Goal: Find specific page/section: Find specific page/section

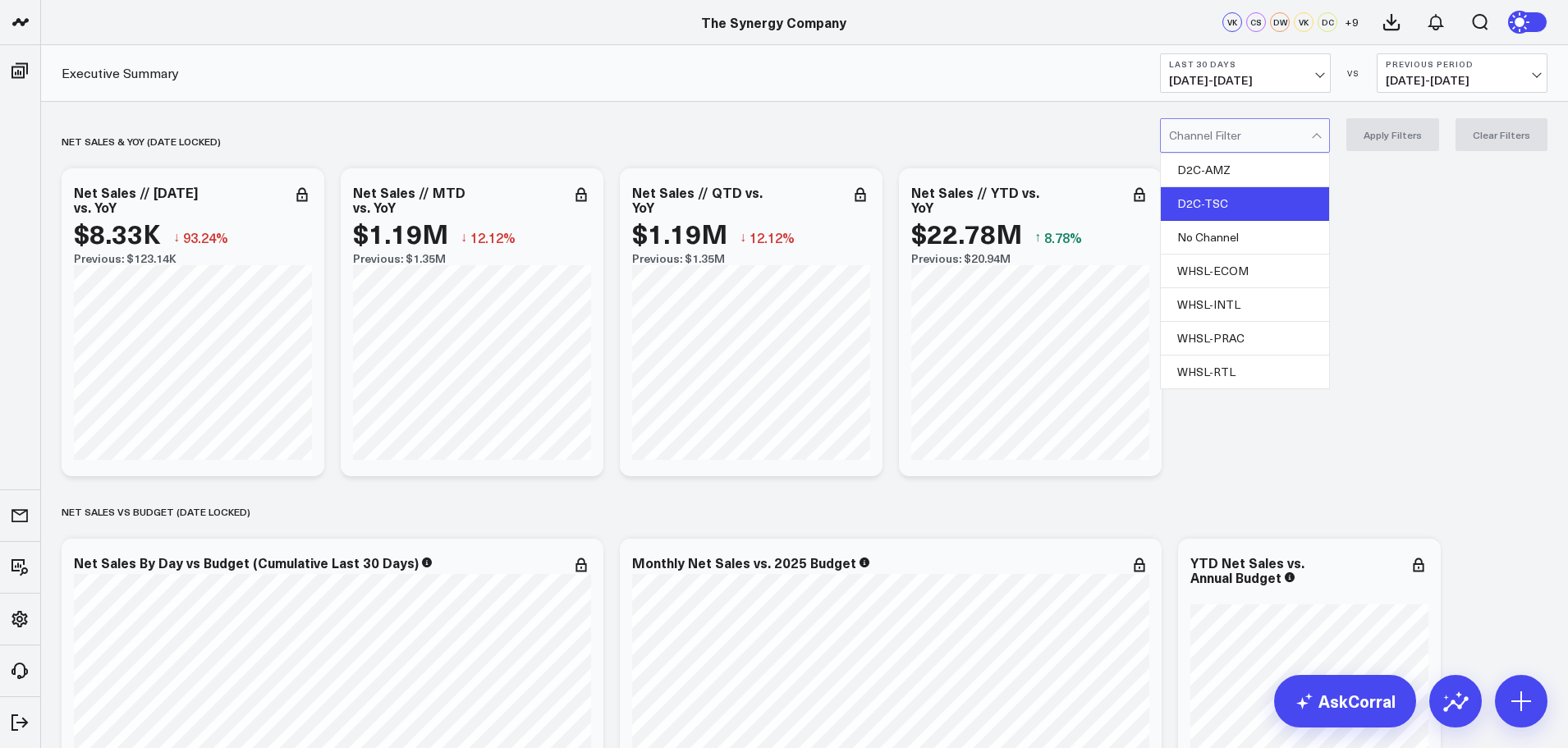
click at [1222, 203] on div "D2C-TSC" at bounding box center [1244, 203] width 168 height 34
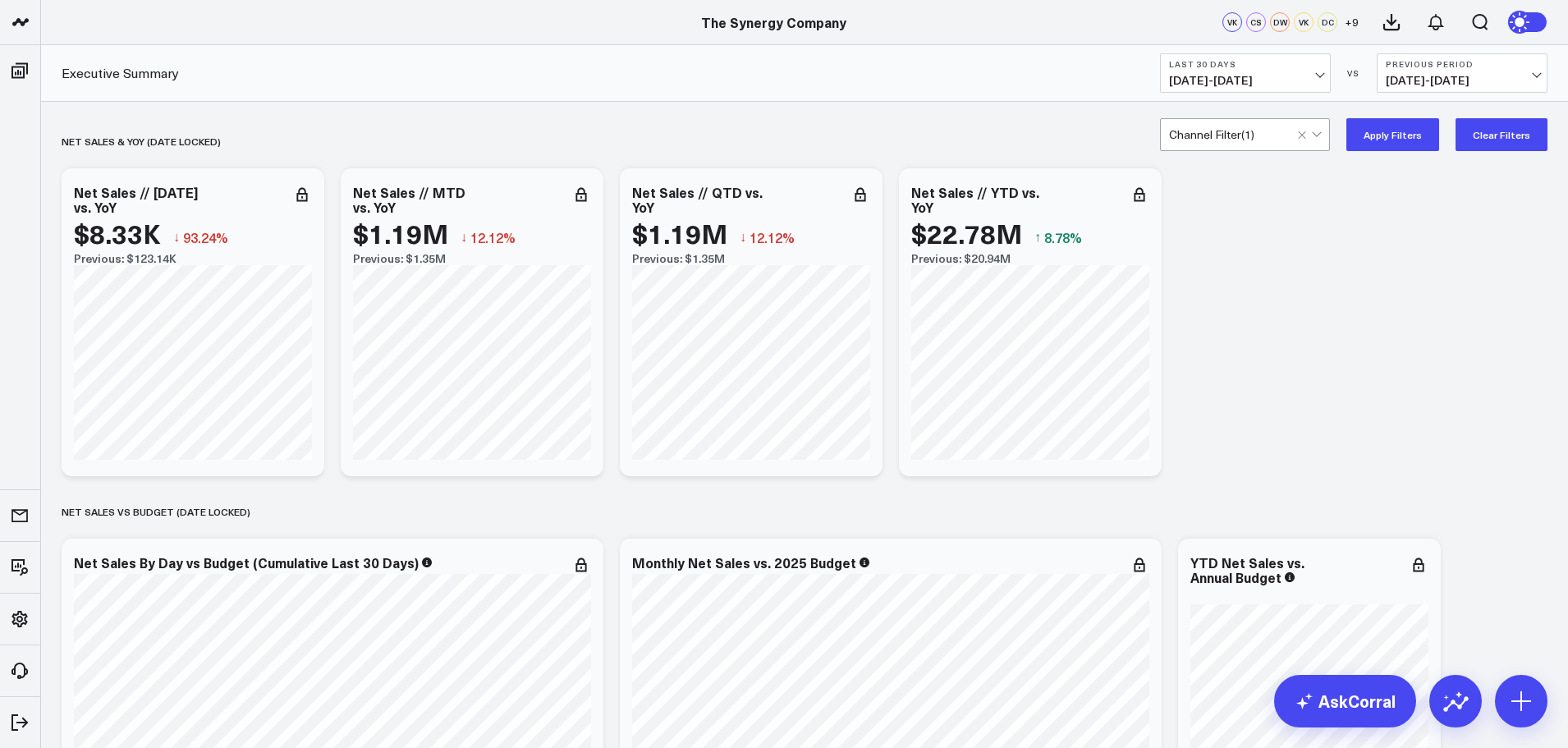
click at [1391, 140] on button "Apply Filters" at bounding box center [1392, 135] width 93 height 33
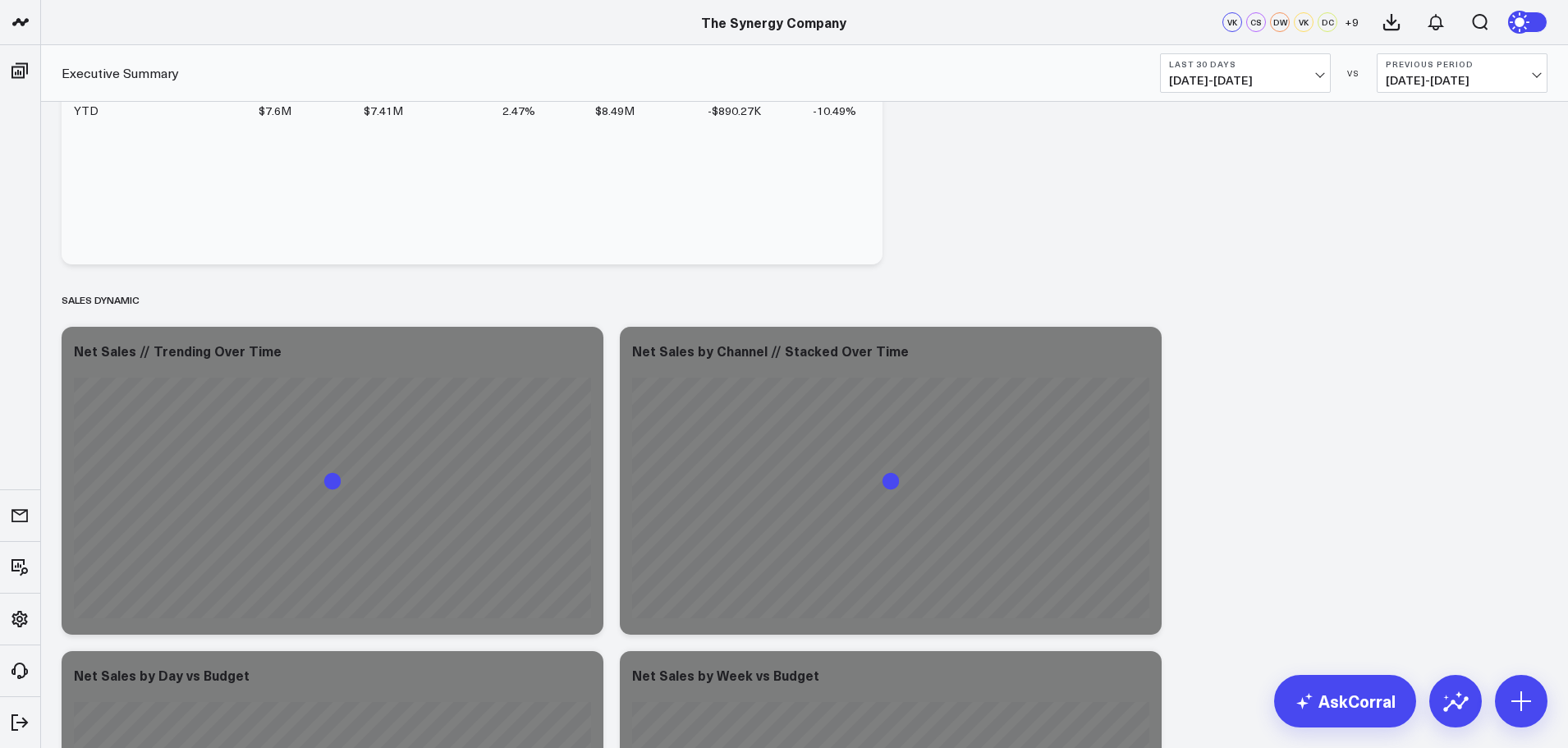
scroll to position [985, 0]
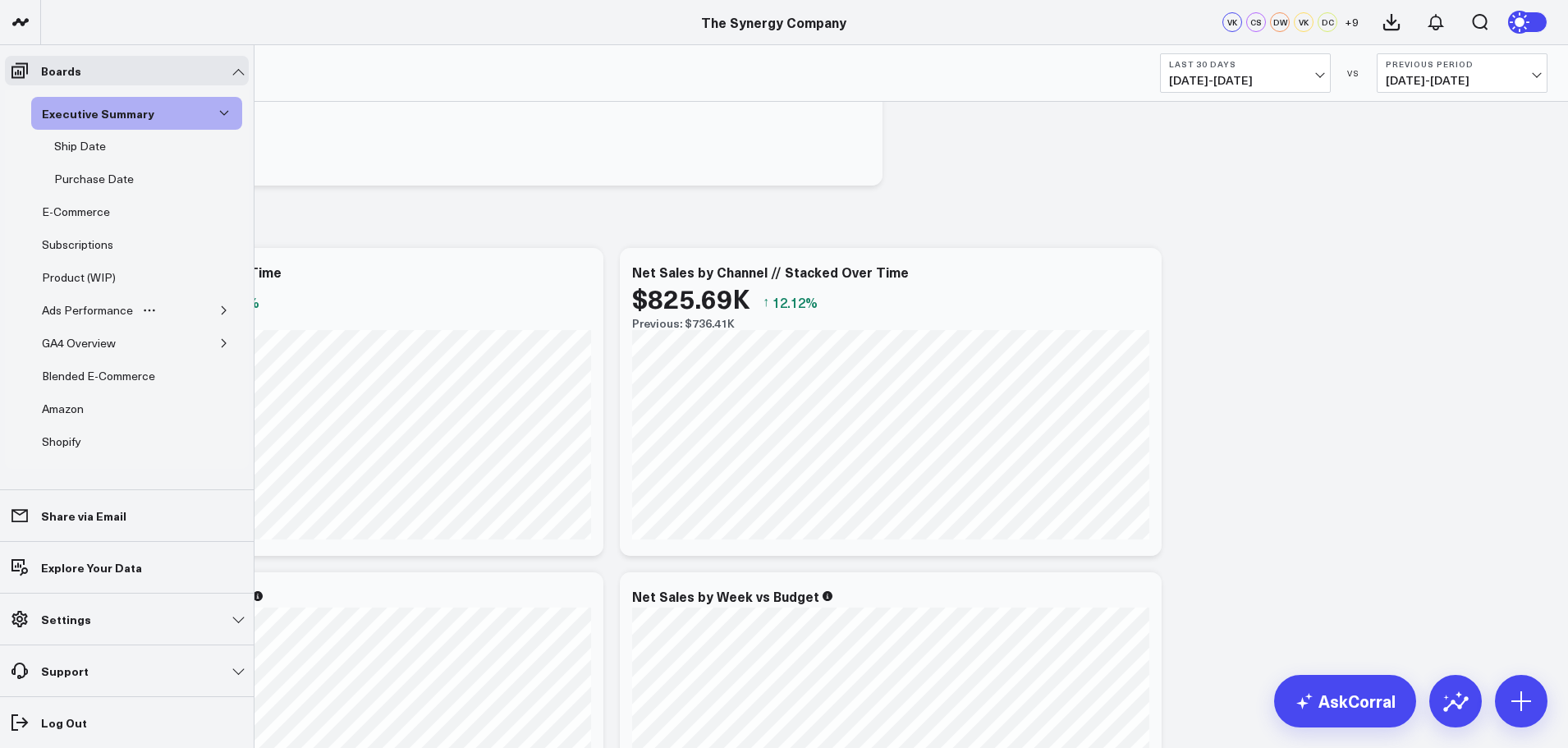
click at [222, 310] on icon "button" at bounding box center [223, 310] width 4 height 8
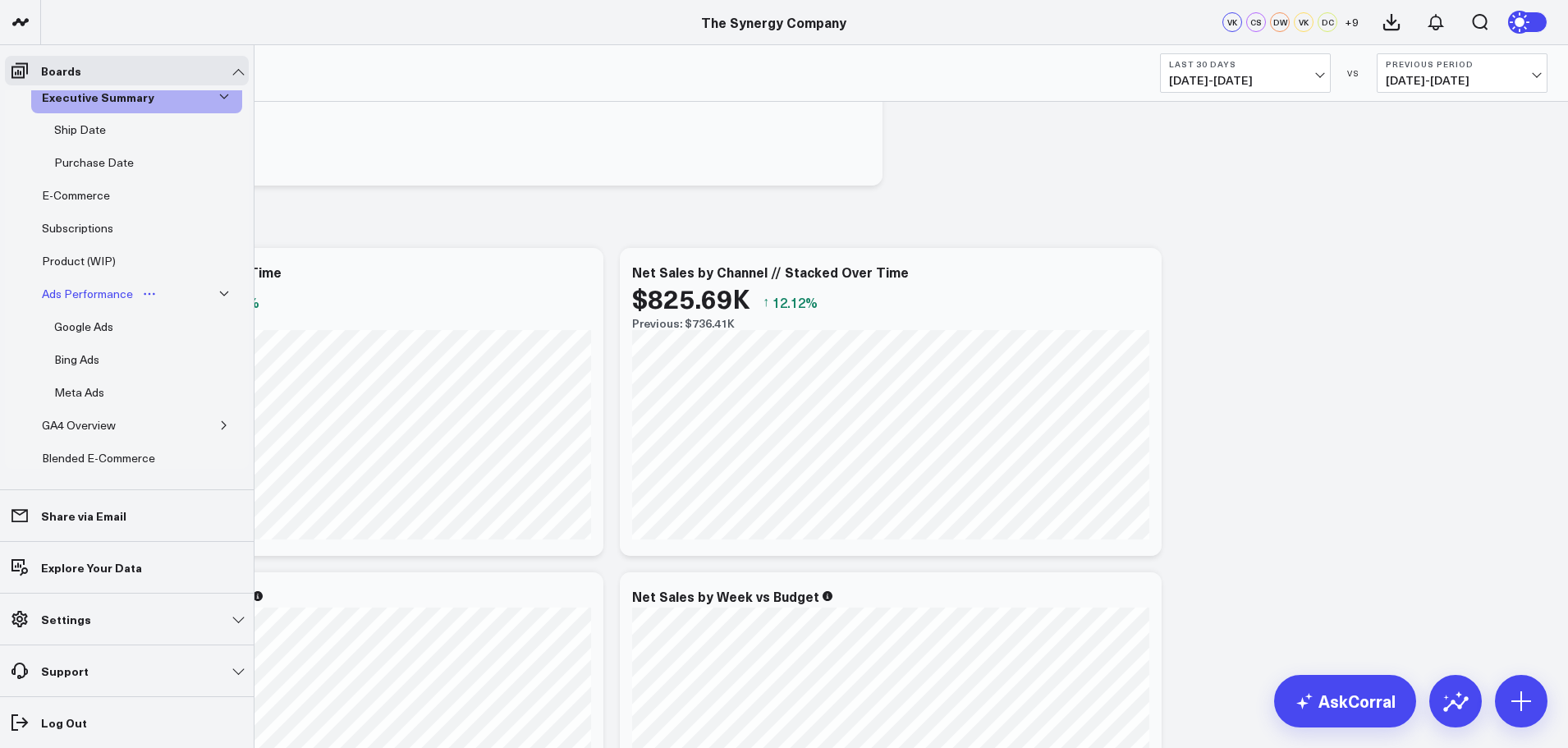
scroll to position [0, 0]
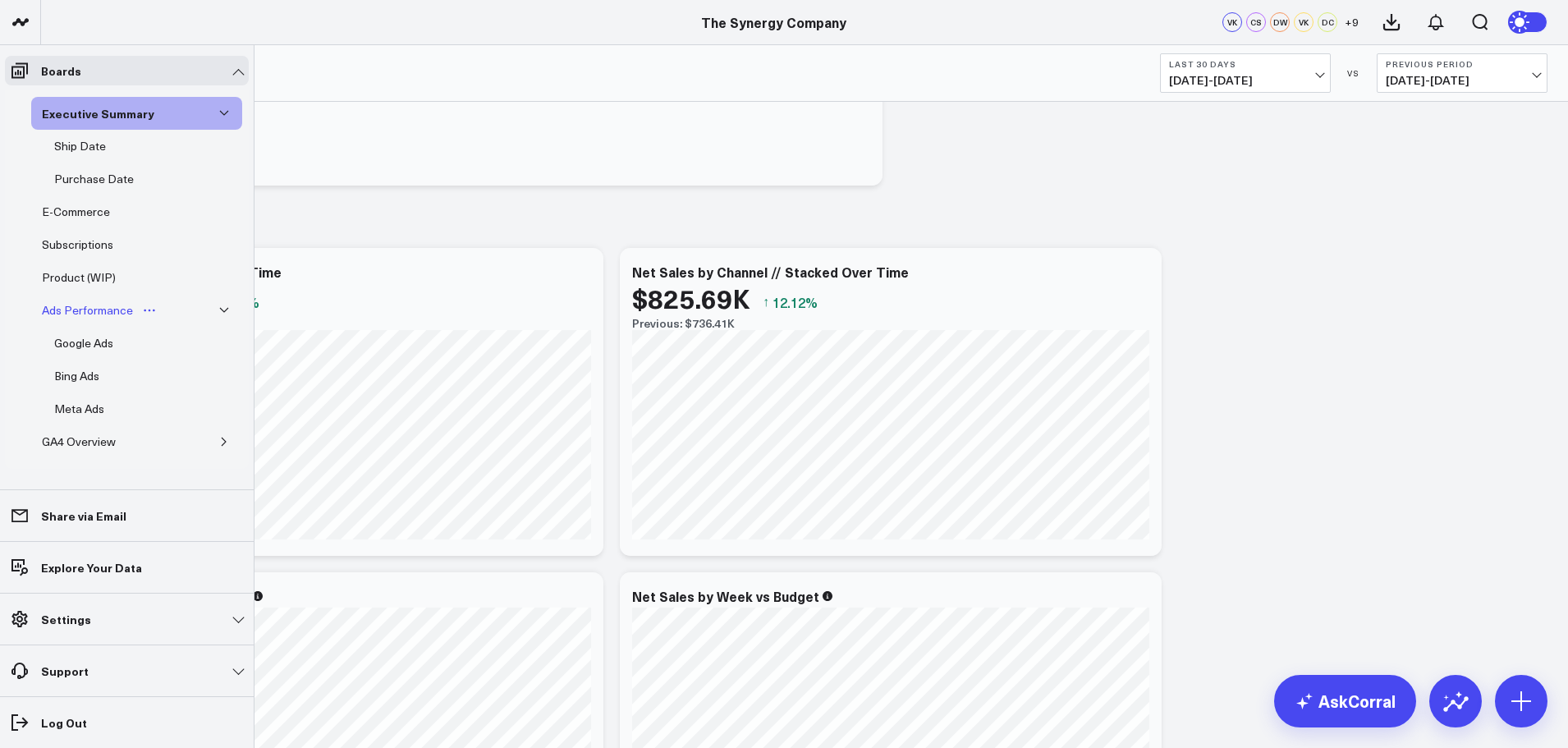
click at [93, 312] on div "Ads Performance" at bounding box center [87, 310] width 100 height 20
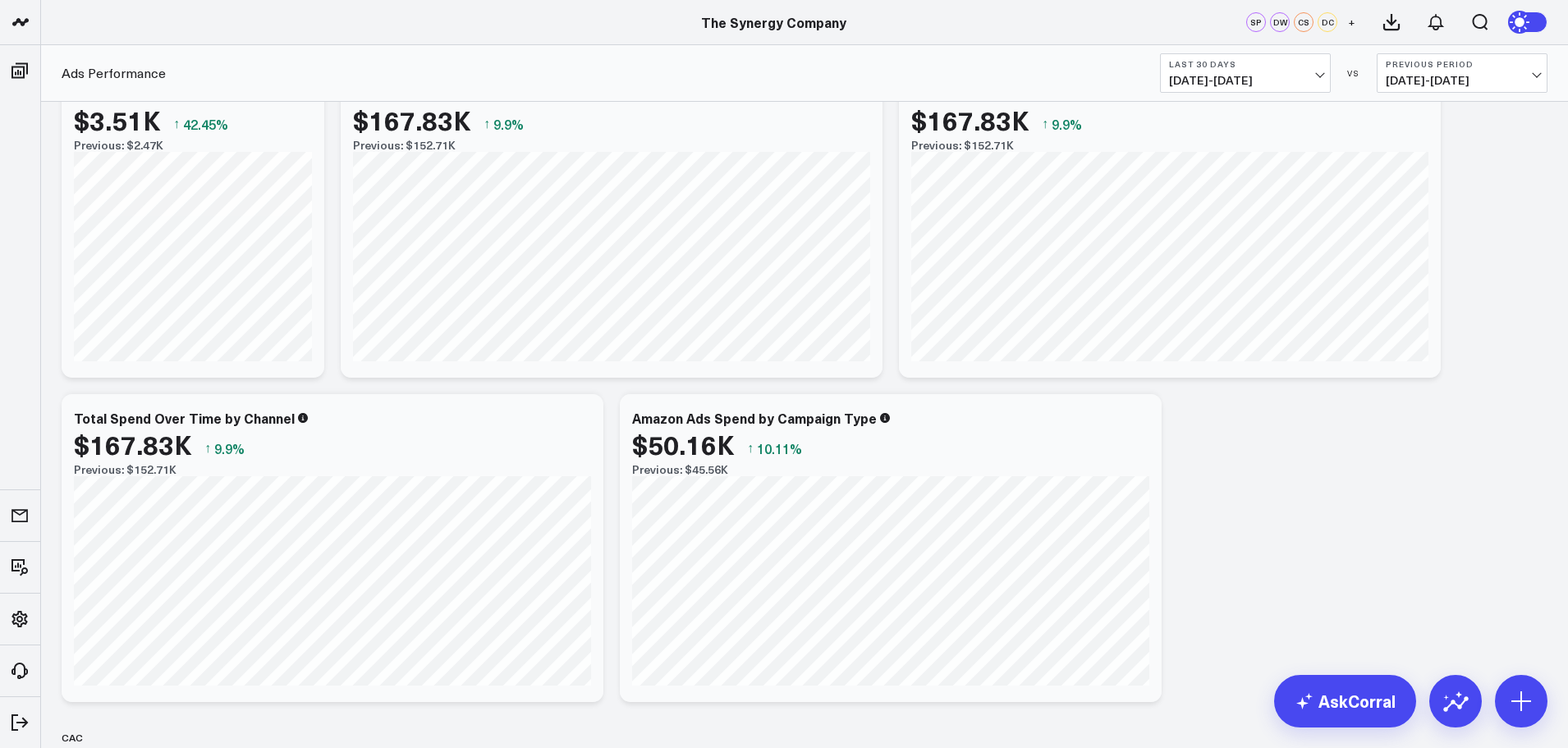
scroll to position [493, 0]
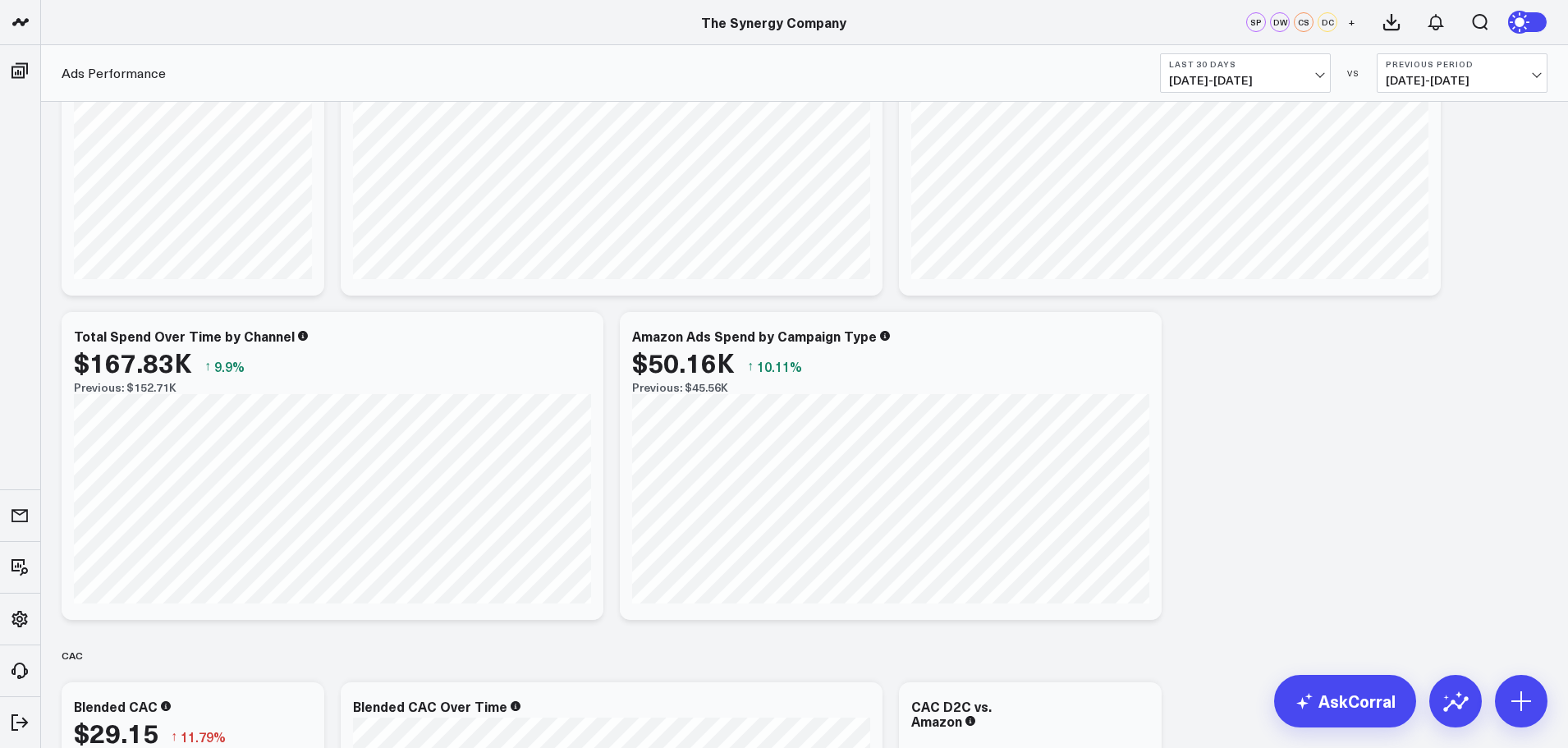
click at [1316, 77] on span "[DATE] - [DATE]" at bounding box center [1245, 80] width 152 height 13
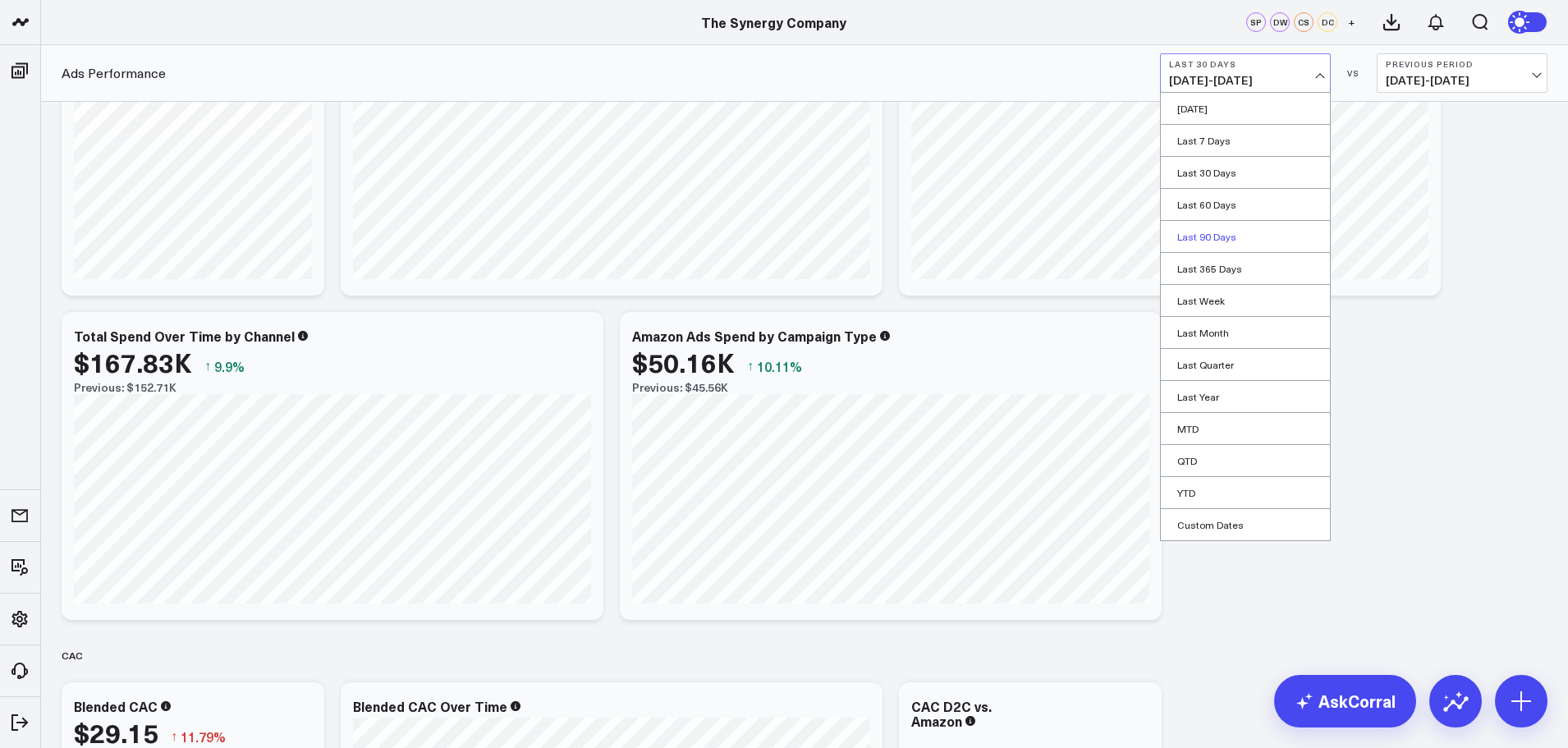
click at [1224, 230] on link "Last 90 Days" at bounding box center [1244, 236] width 169 height 31
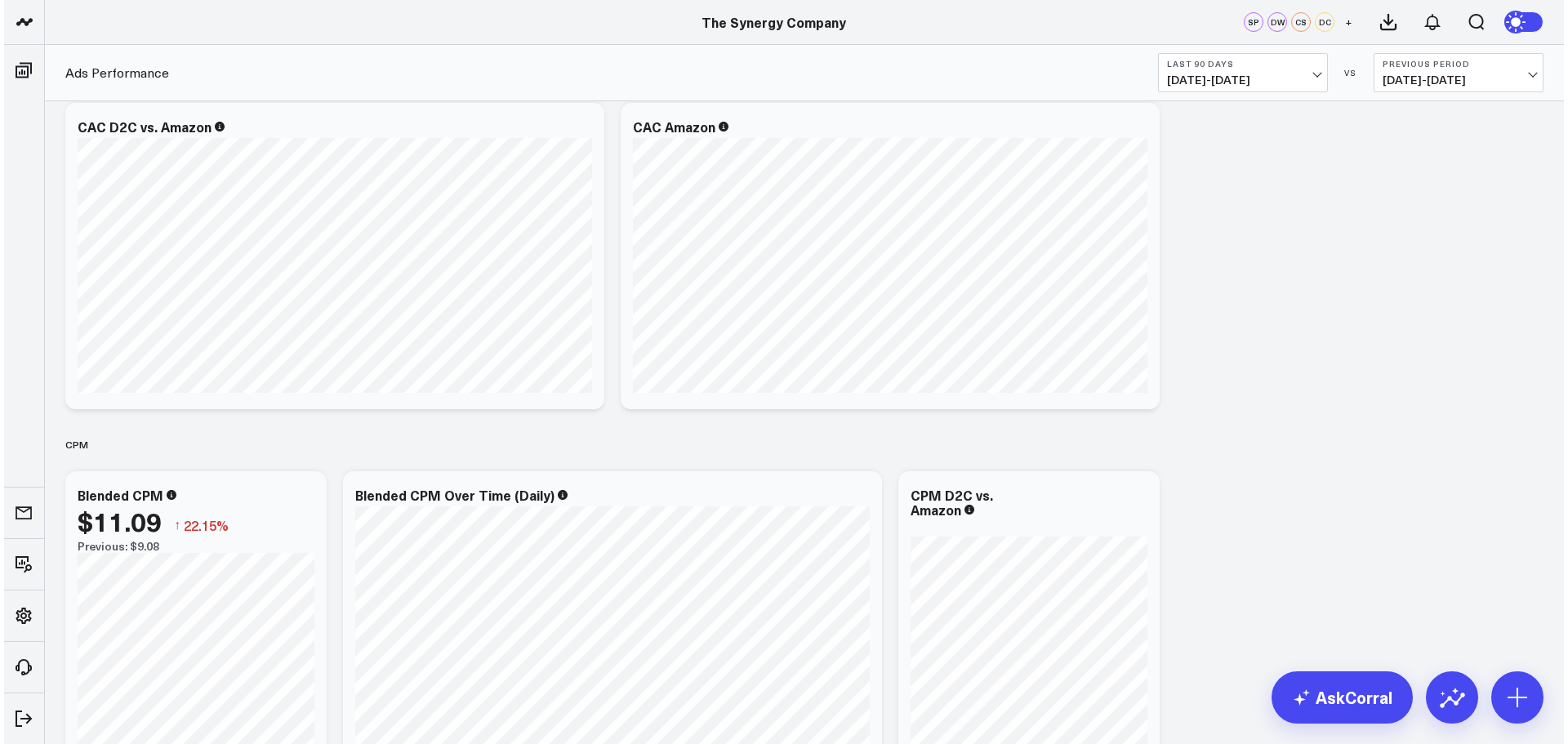
scroll to position [1307, 0]
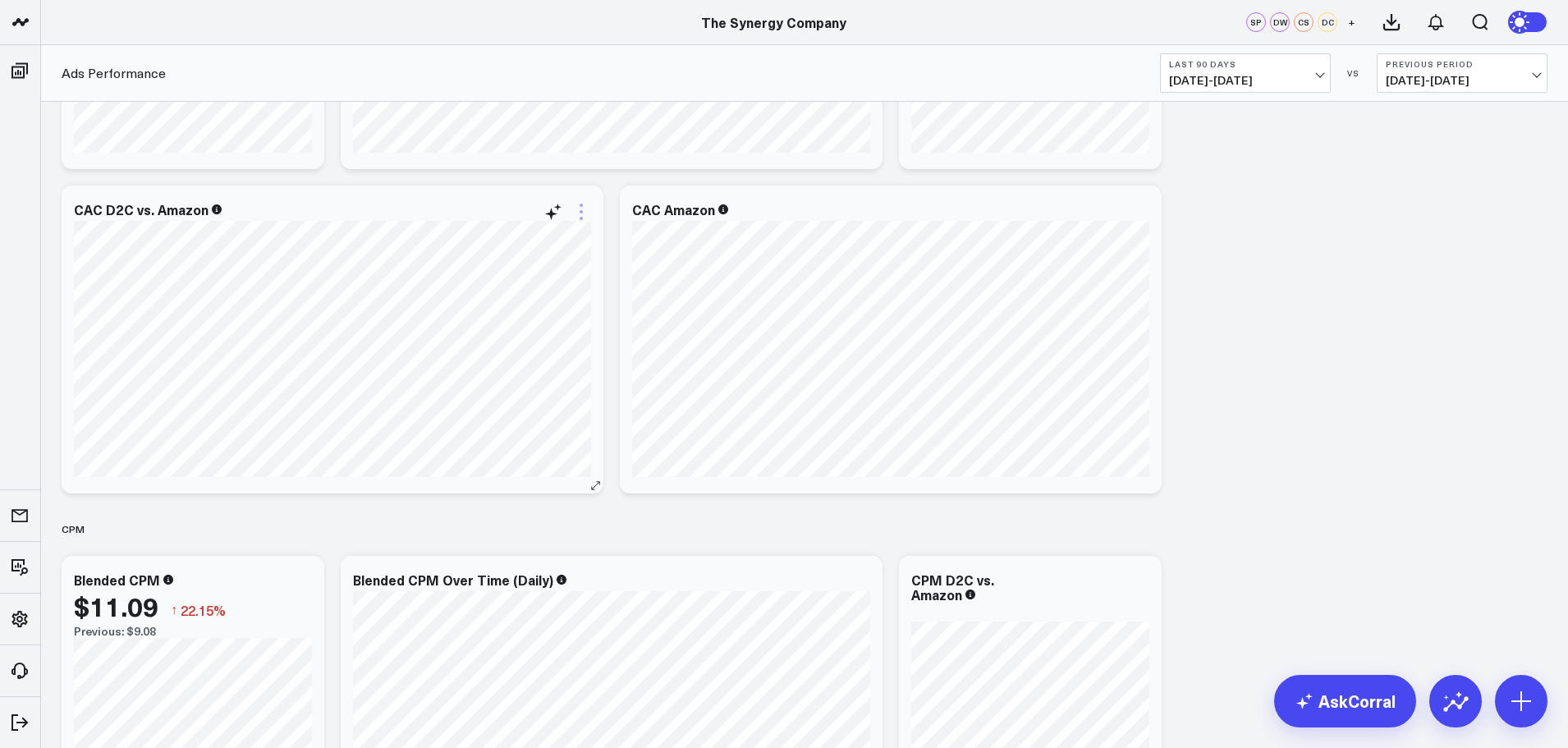
click at [582, 212] on icon at bounding box center [582, 212] width 3 height 3
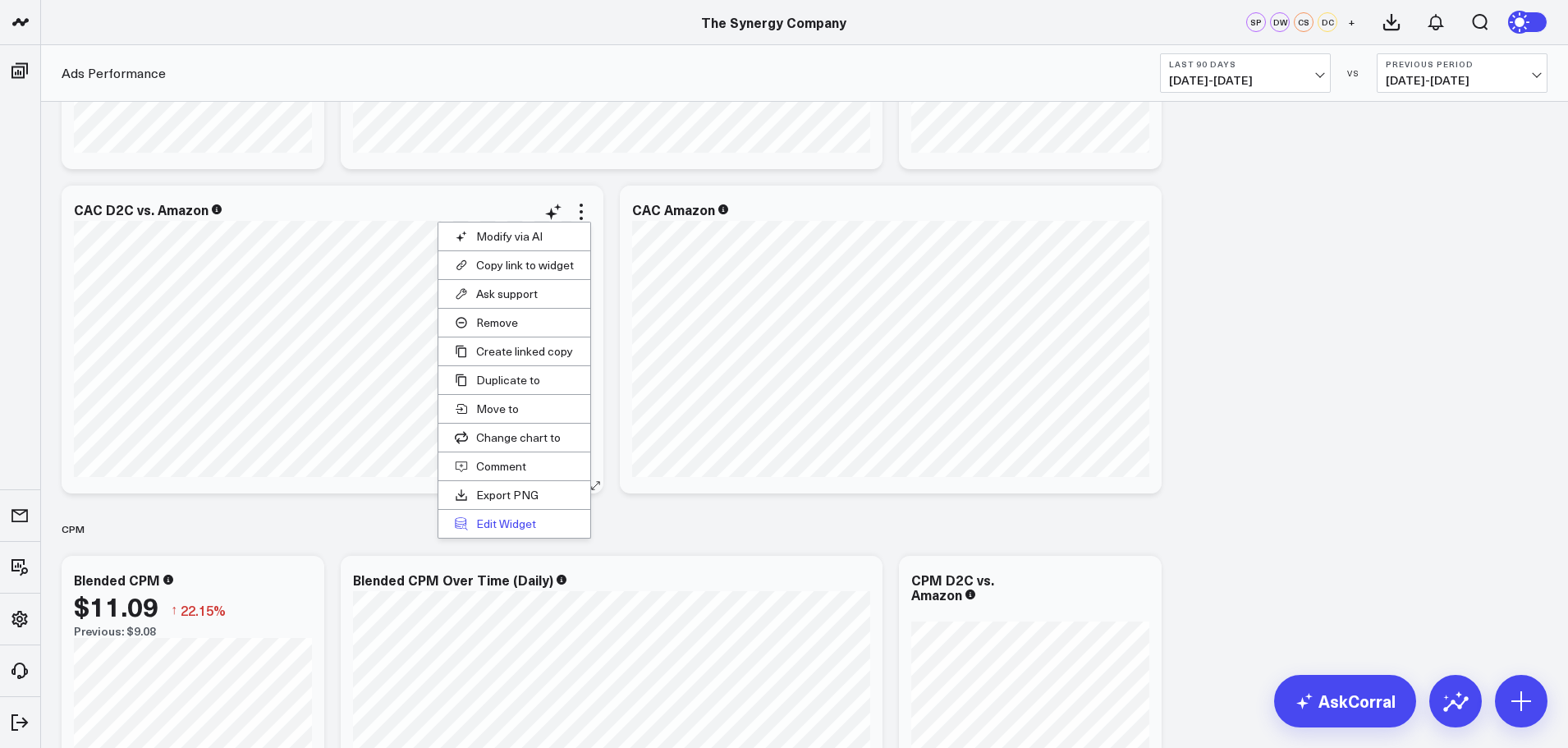
click at [511, 522] on button "Edit Widget" at bounding box center [514, 524] width 151 height 28
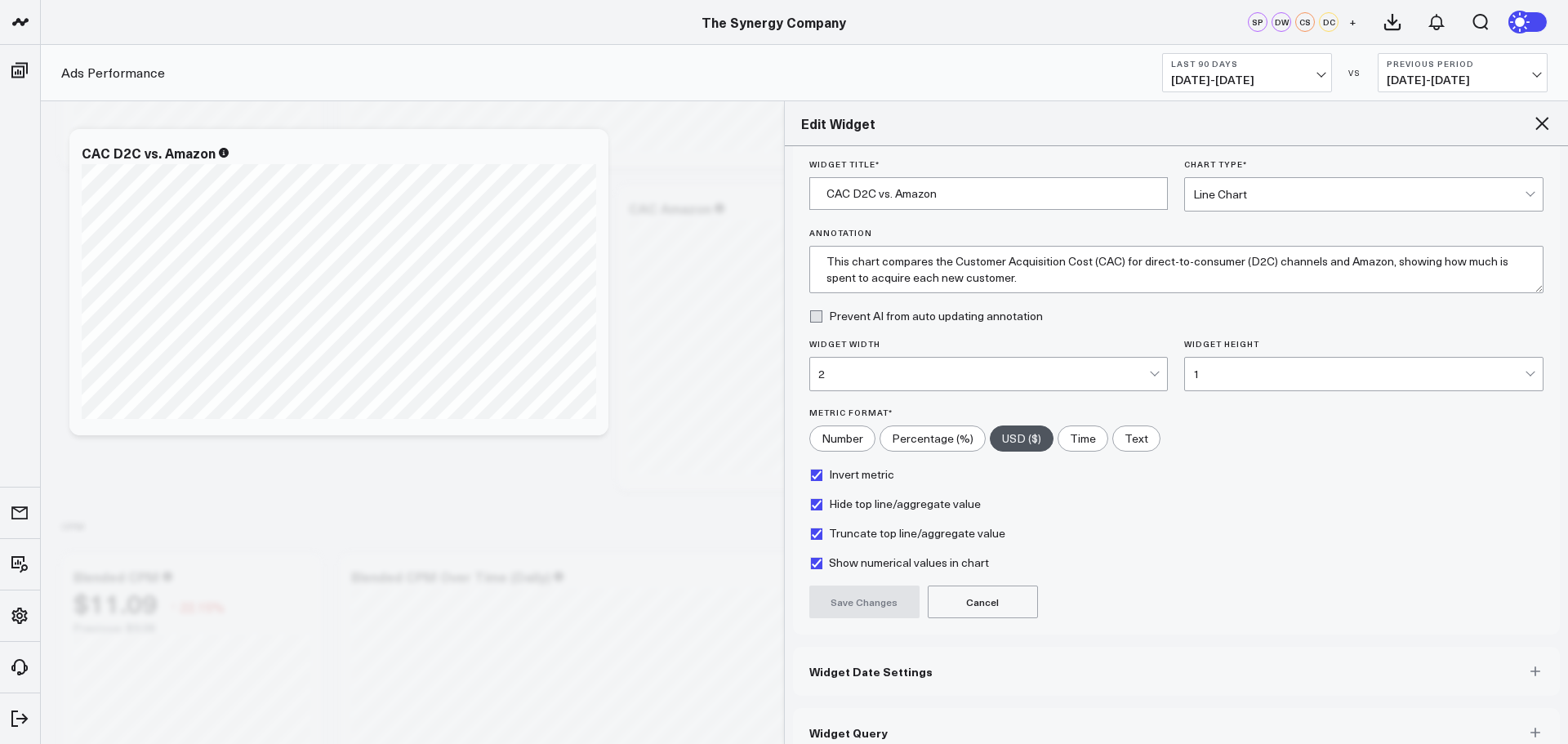
scroll to position [73, 0]
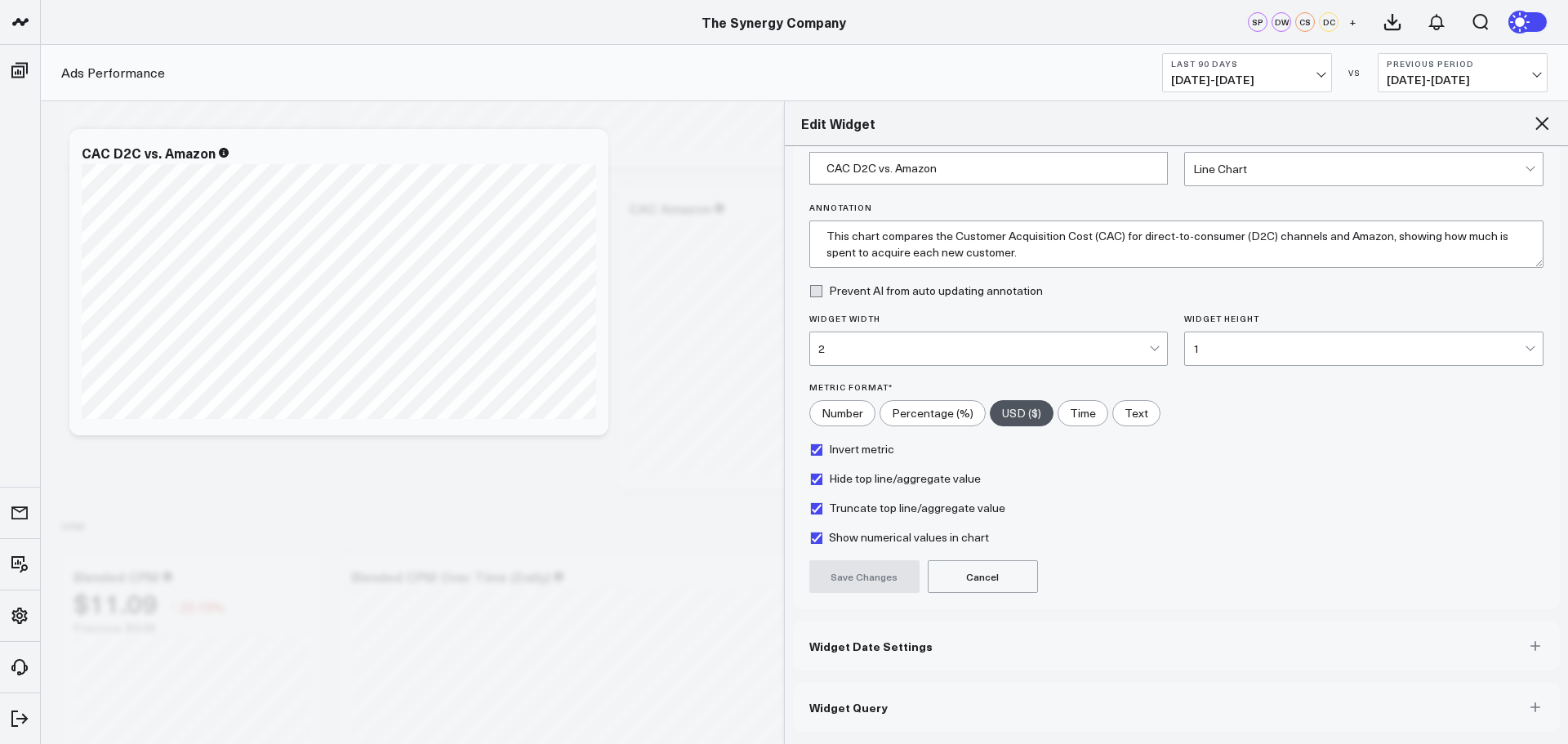
click at [892, 710] on button "Widget Query" at bounding box center [1177, 707] width 768 height 49
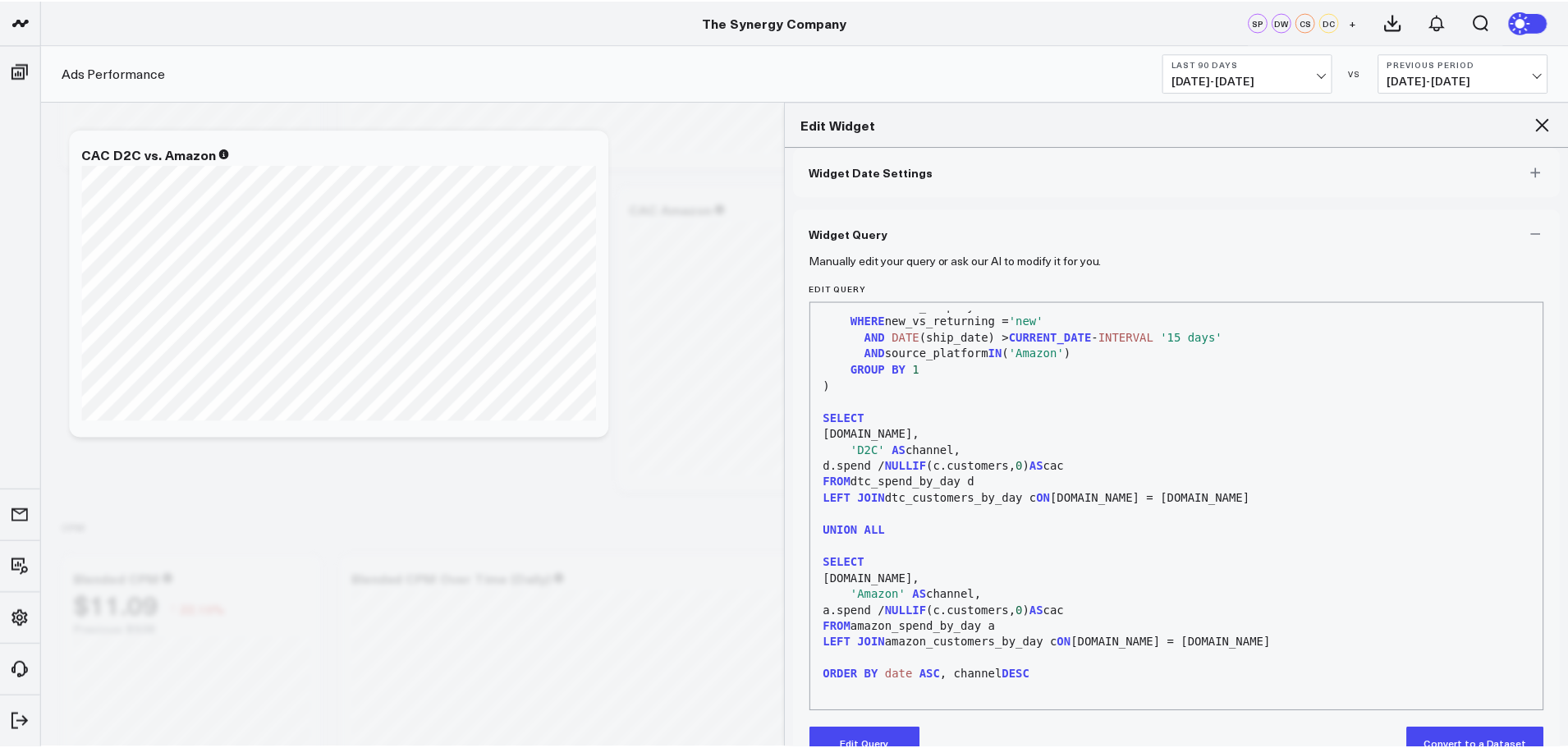
scroll to position [116, 0]
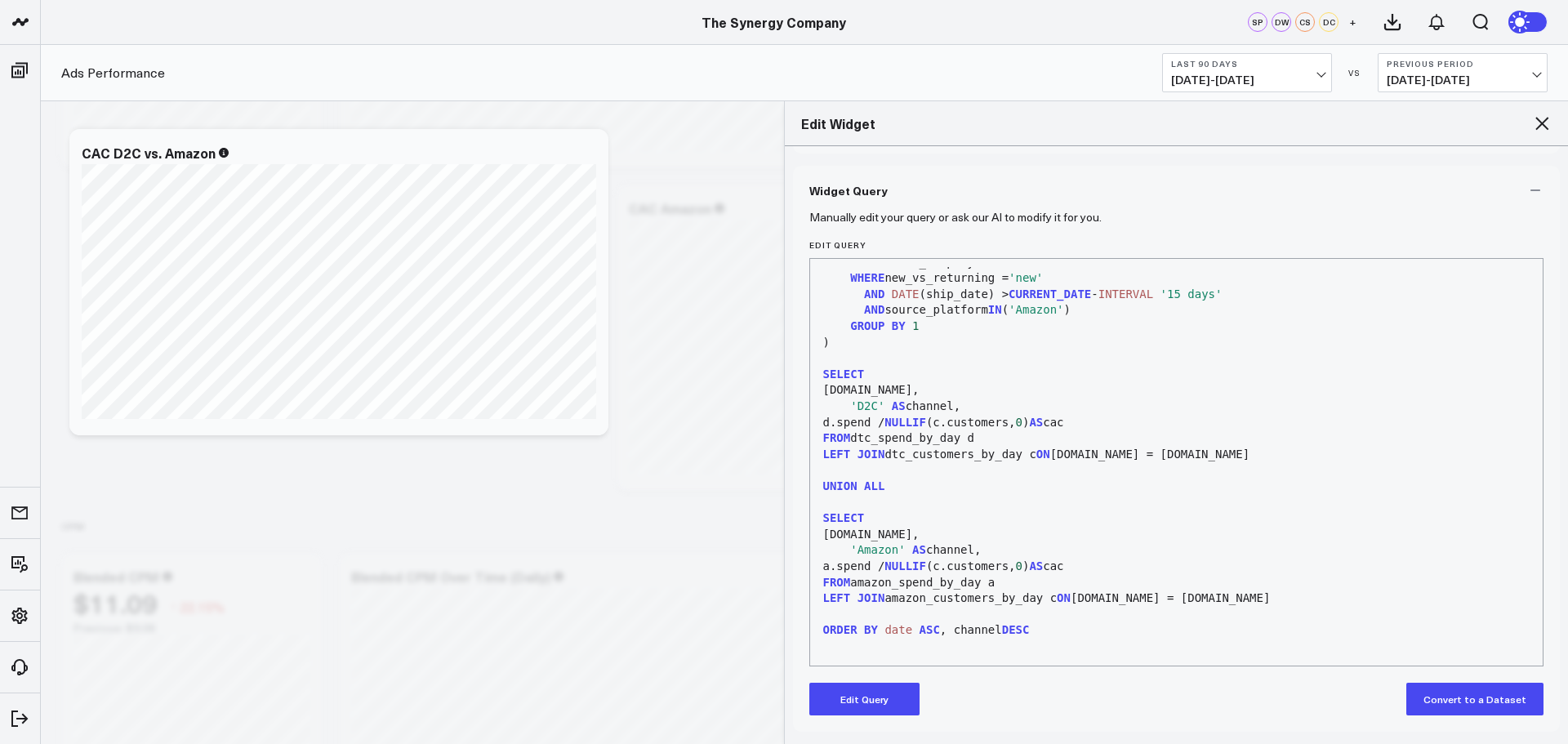
click at [1543, 120] on icon at bounding box center [1541, 123] width 20 height 20
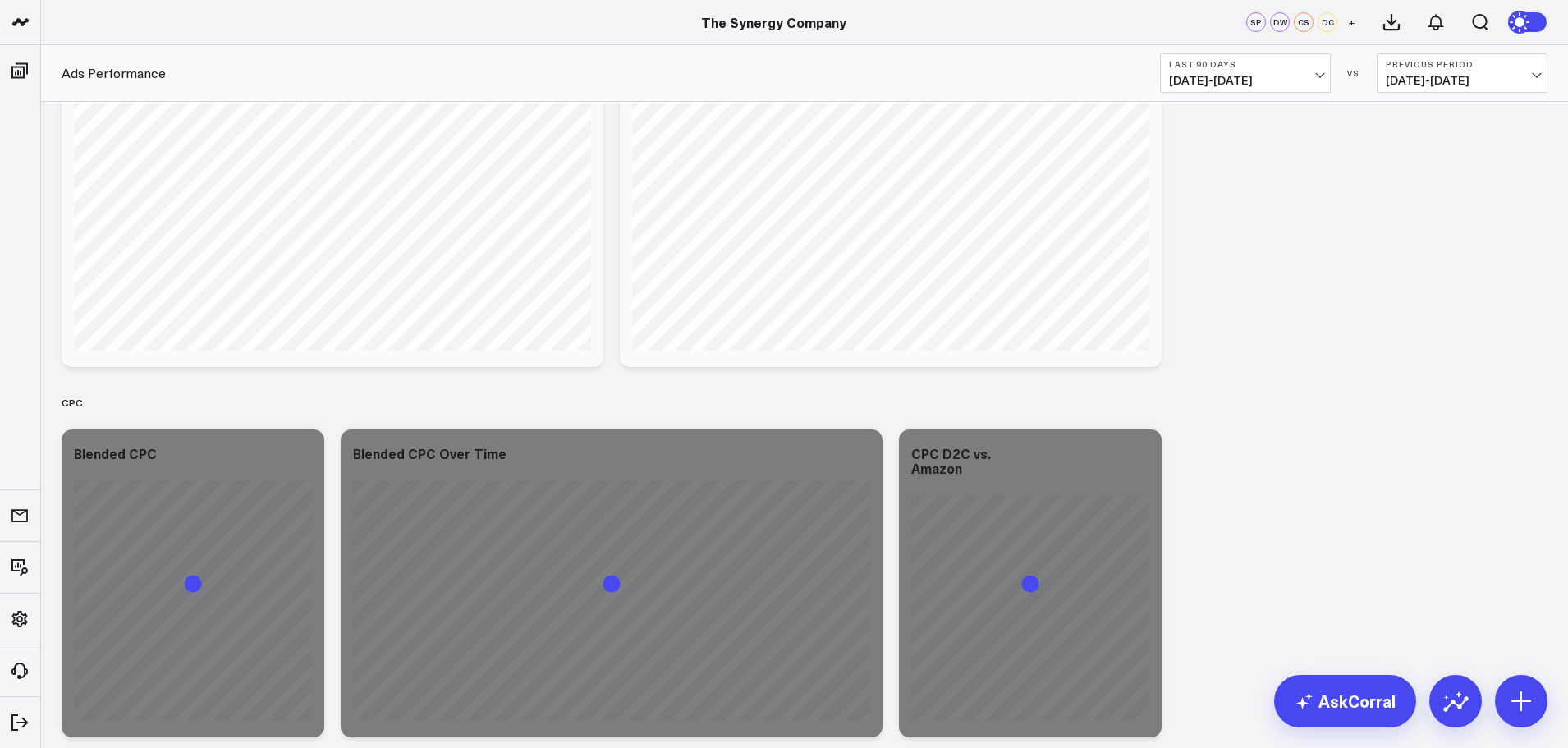
scroll to position [2299, 0]
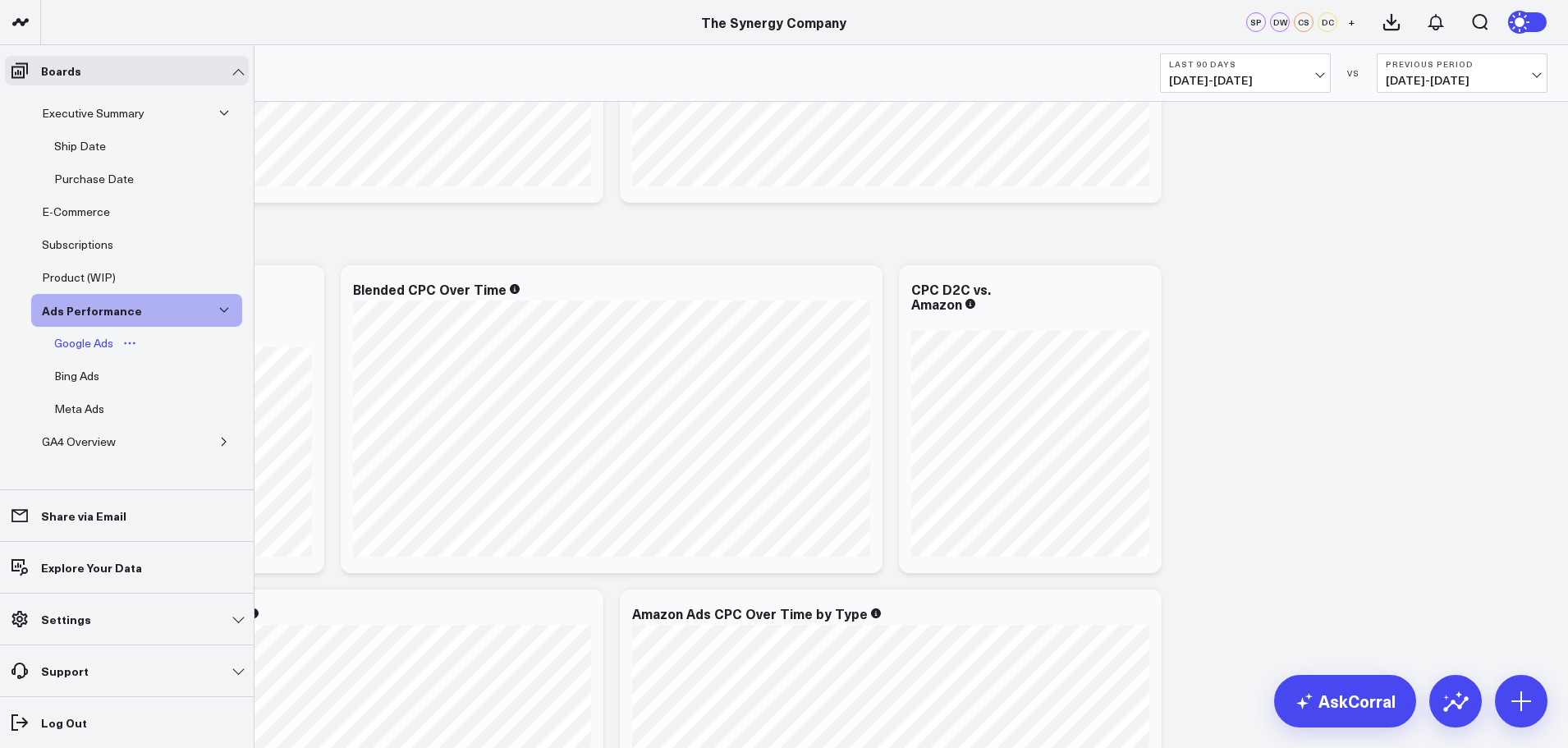
click at [82, 346] on div "Google Ads" at bounding box center [84, 343] width 67 height 20
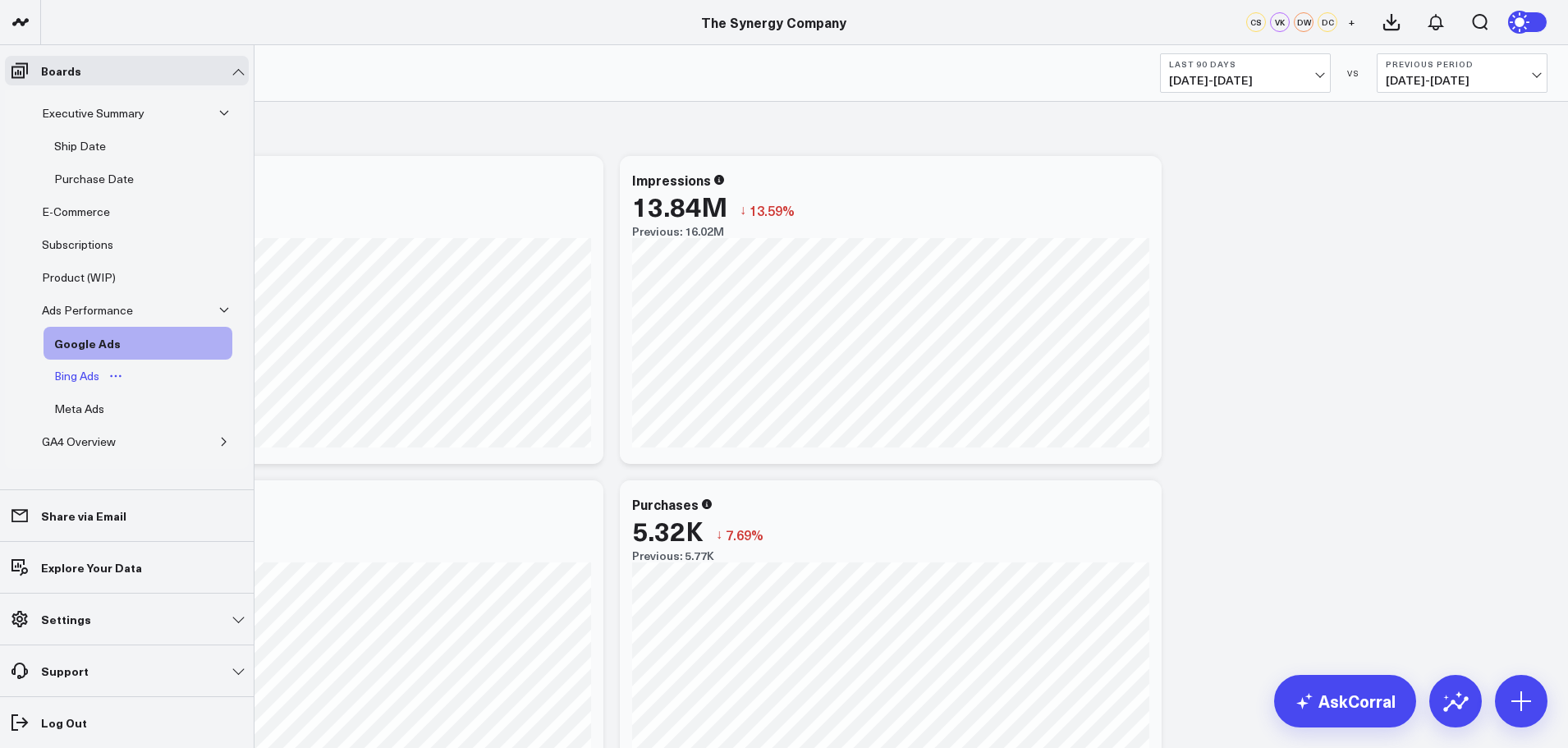
click at [87, 381] on div "Bing Ads" at bounding box center [77, 376] width 54 height 20
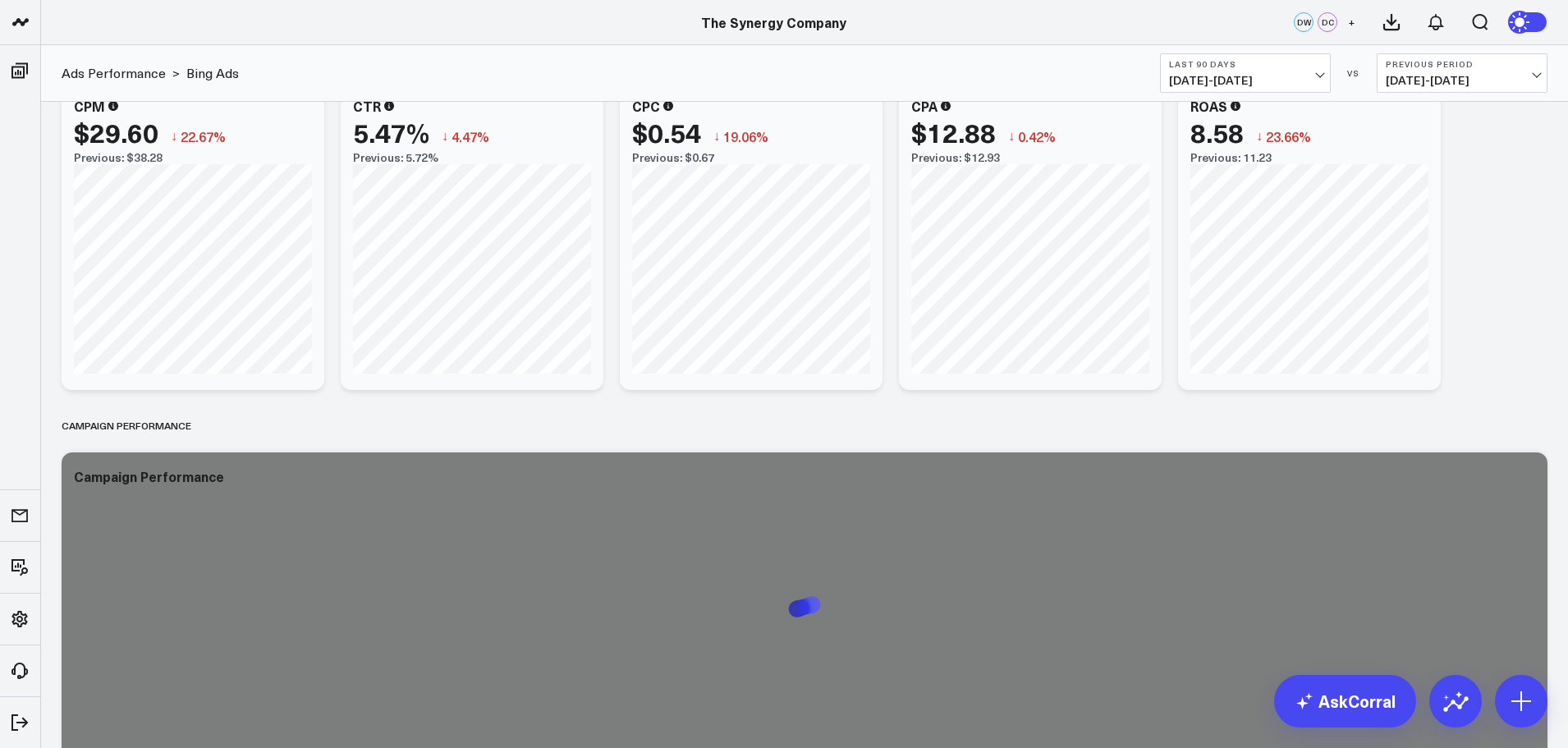
scroll to position [1232, 0]
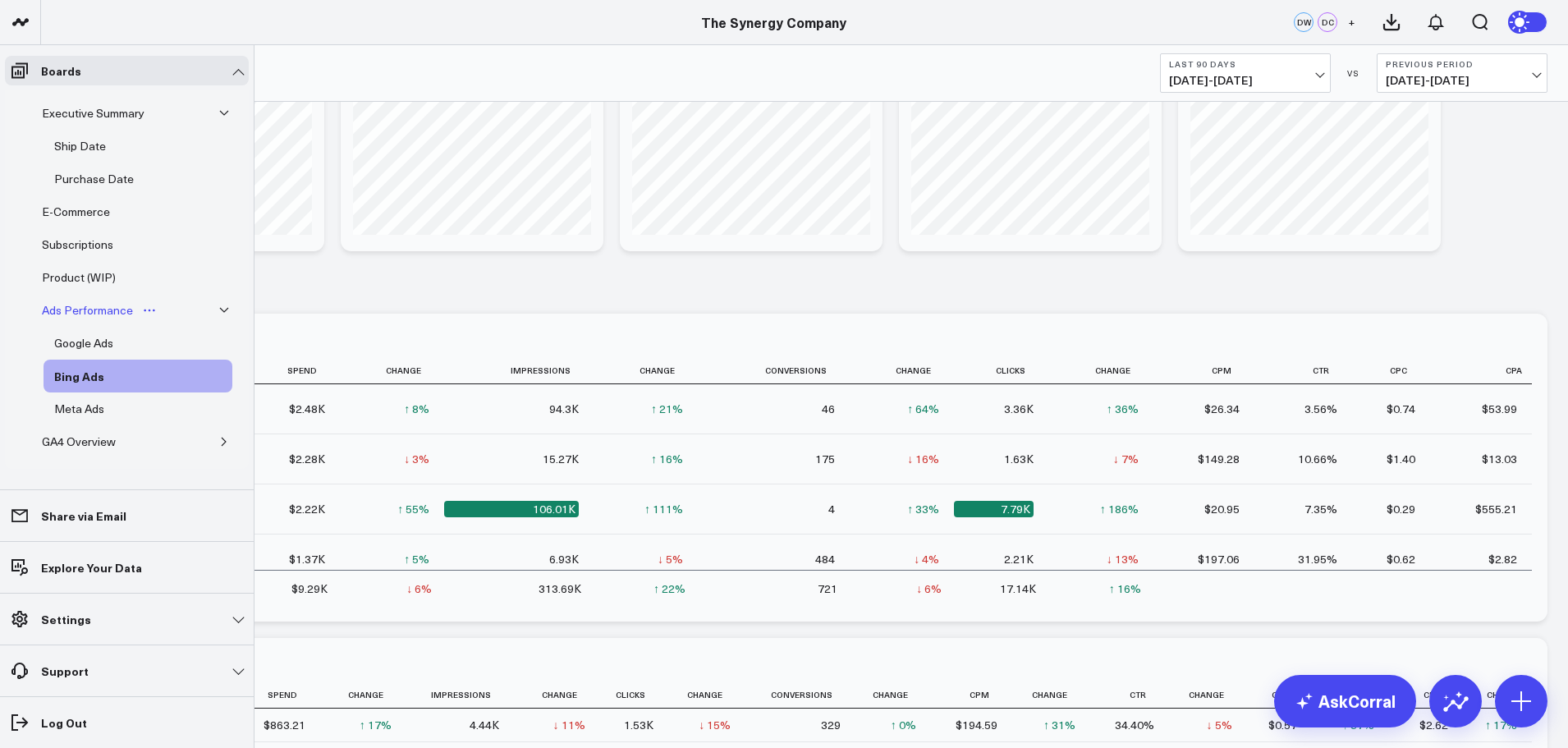
click at [87, 312] on div "Ads Performance" at bounding box center [87, 310] width 100 height 20
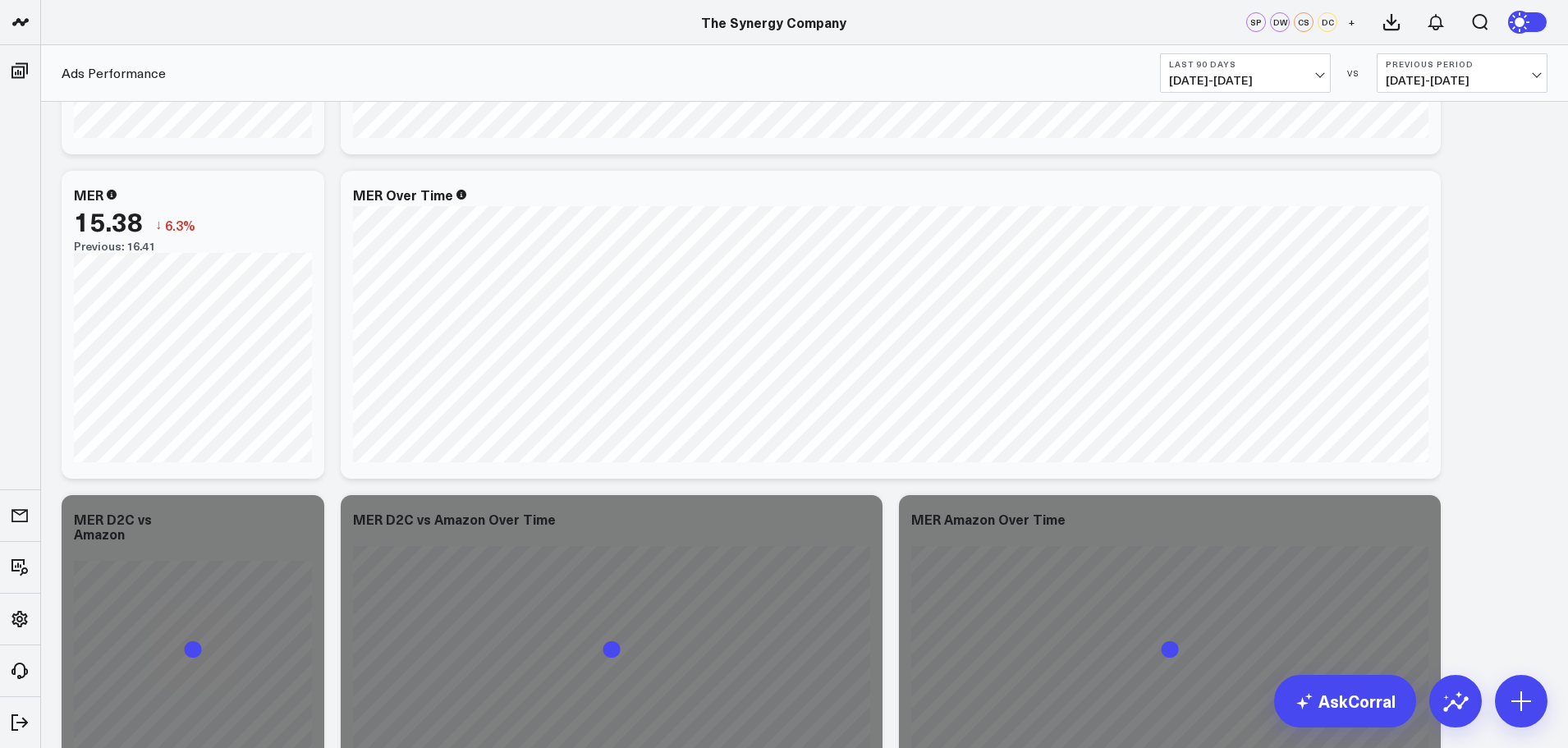
scroll to position [7373, 0]
